Goal: Find specific page/section

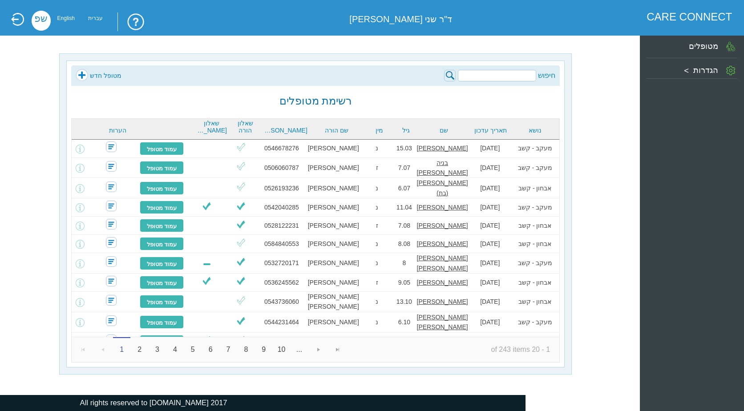
click at [513, 80] on input "search" at bounding box center [497, 76] width 78 height 12
type input "s"
type input "דאר"
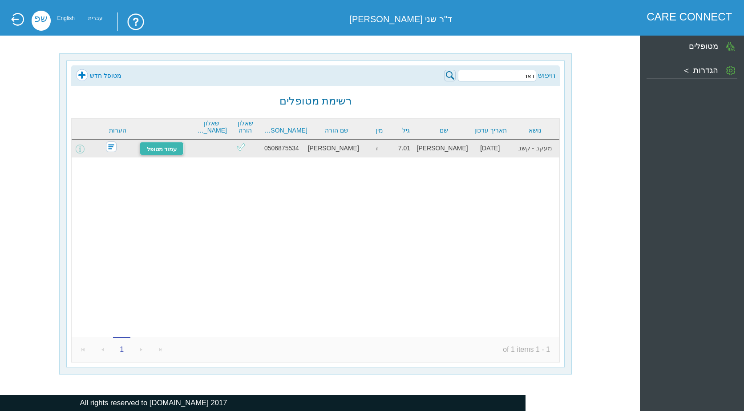
click at [157, 151] on link "עמוד מטופל" at bounding box center [162, 148] width 44 height 13
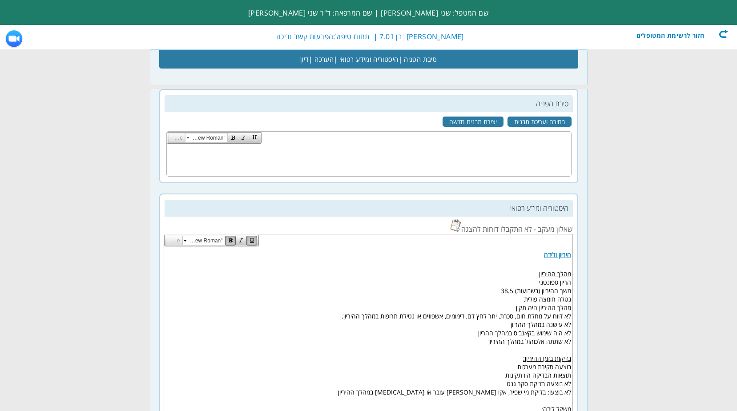
scroll to position [222, 0]
